Goal: Information Seeking & Learning: Learn about a topic

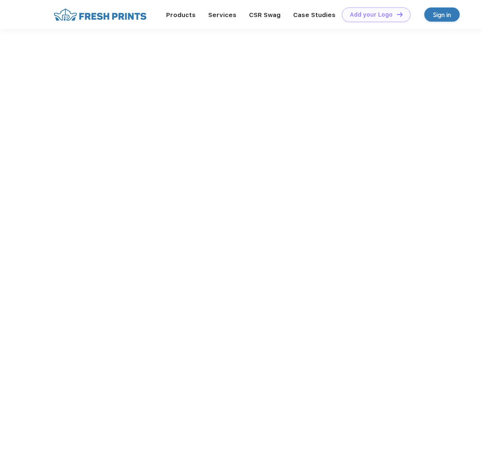
scroll to position [345, 0]
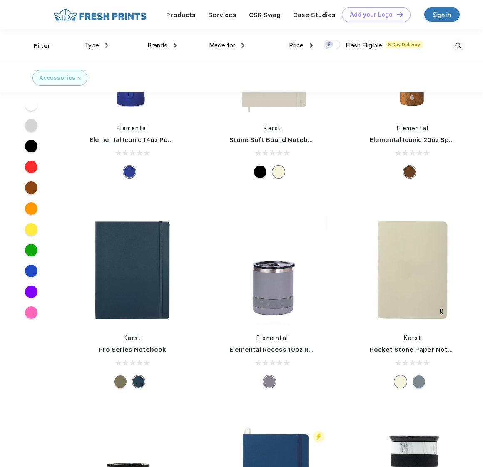
scroll to position [15, 0]
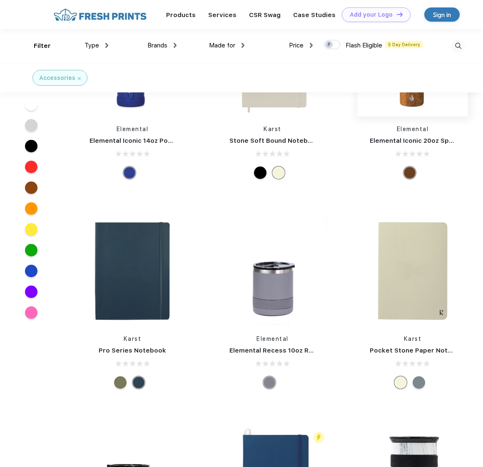
click at [403, 106] on img at bounding box center [412, 61] width 111 height 111
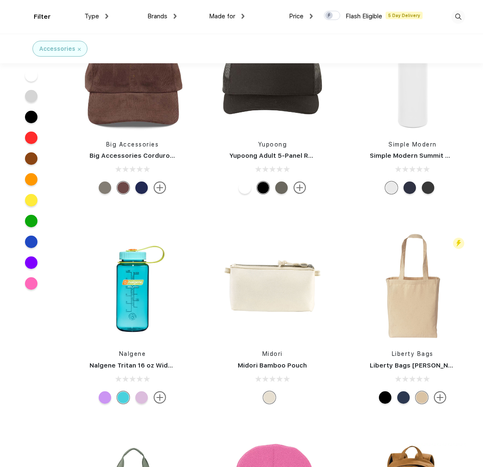
scroll to position [3633, 0]
